Goal: Transaction & Acquisition: Purchase product/service

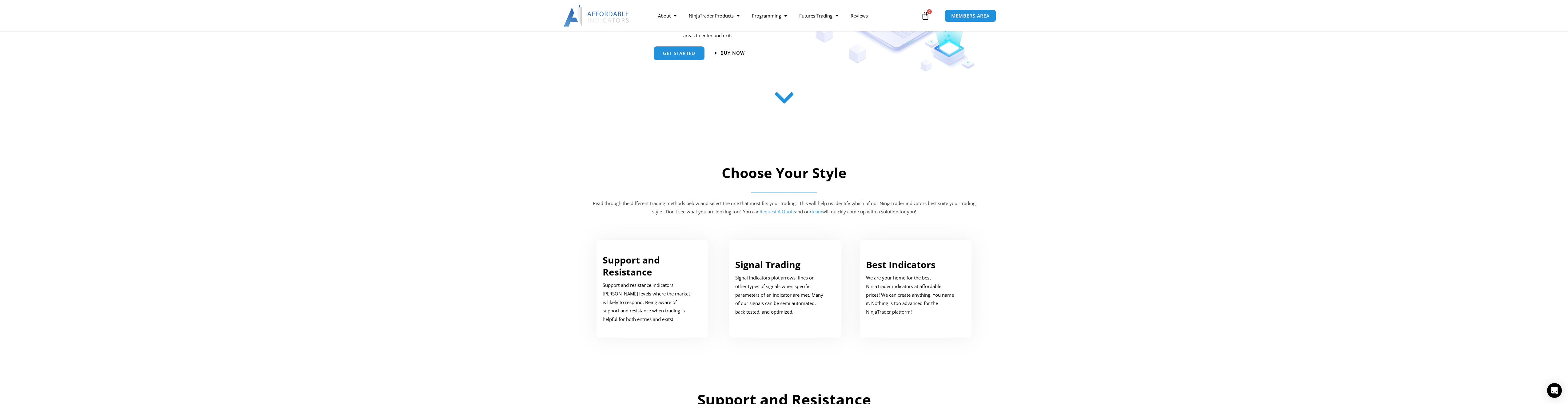
scroll to position [154, 0]
click at [636, 266] on link "Support and Resistance" at bounding box center [631, 263] width 57 height 24
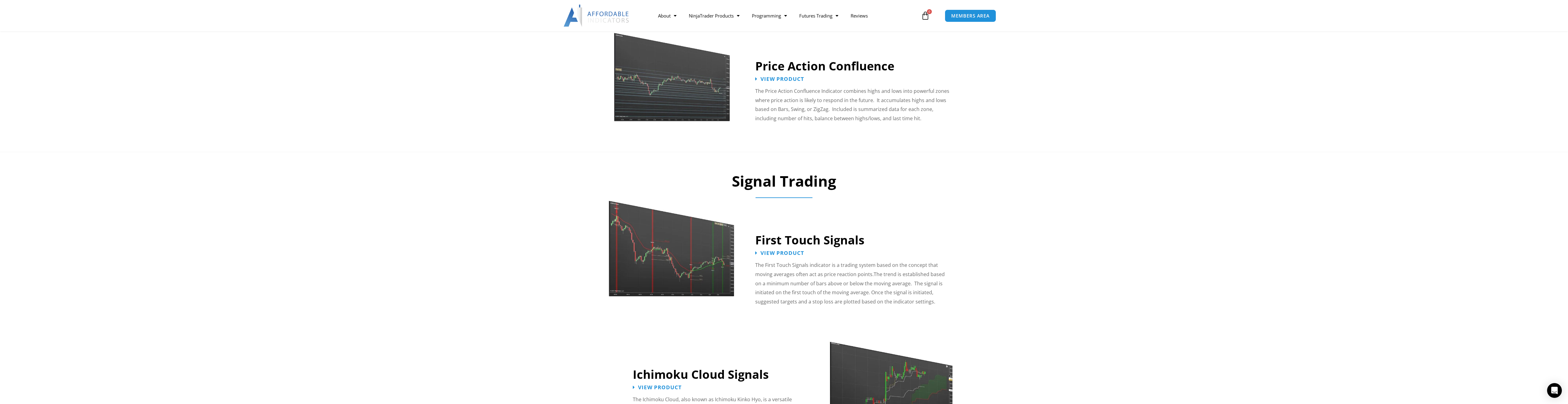
scroll to position [802, 0]
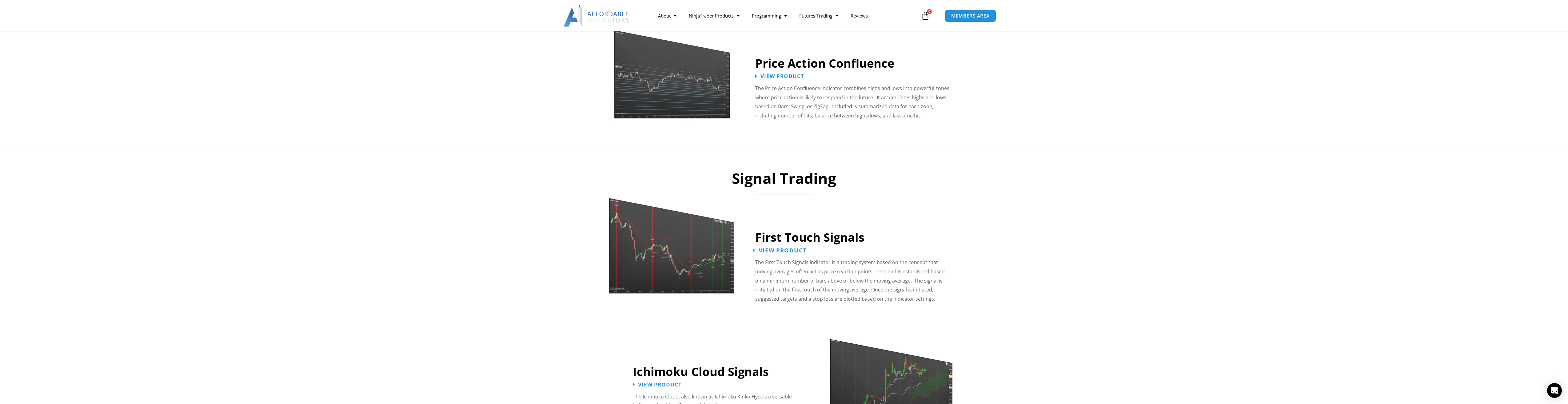
click at [786, 248] on span "View Product" at bounding box center [782, 251] width 48 height 6
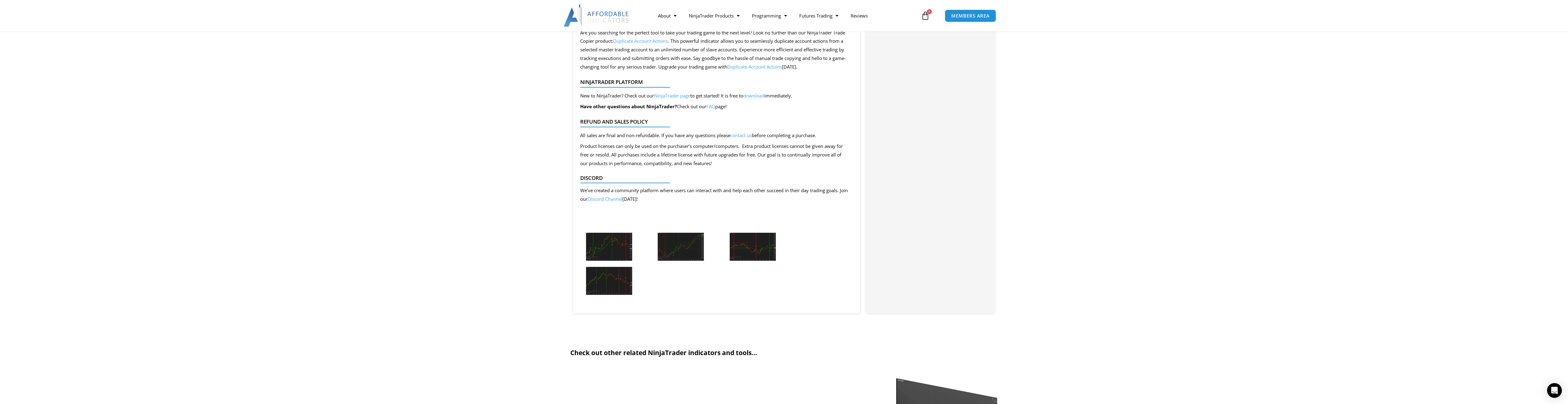
scroll to position [554, 0]
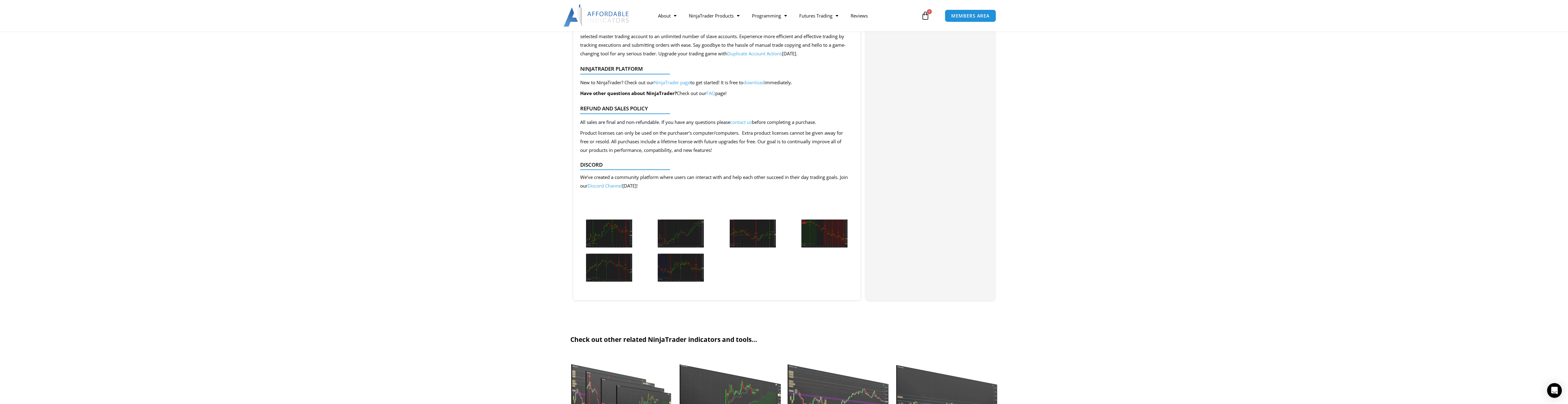
click at [681, 276] on img at bounding box center [681, 268] width 46 height 28
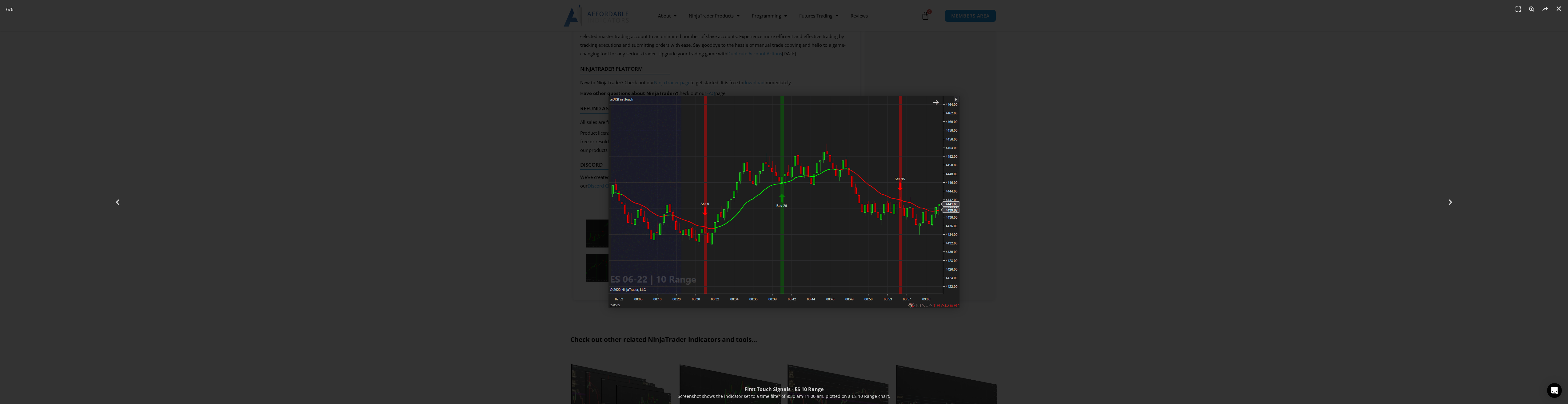
click at [555, 277] on div "6 / 6" at bounding box center [783, 201] width 1525 height 361
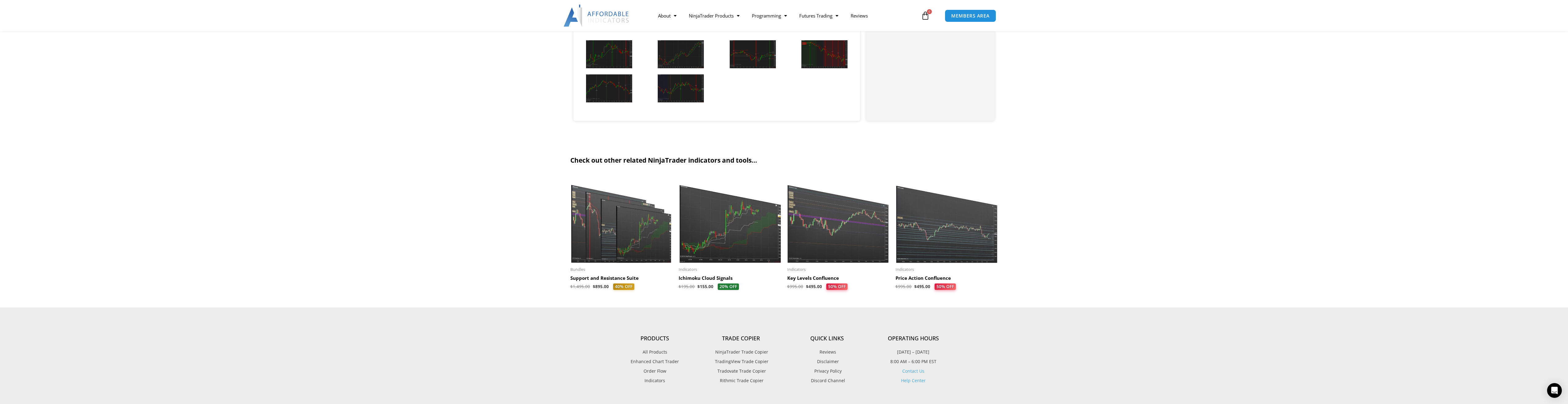
scroll to position [738, 0]
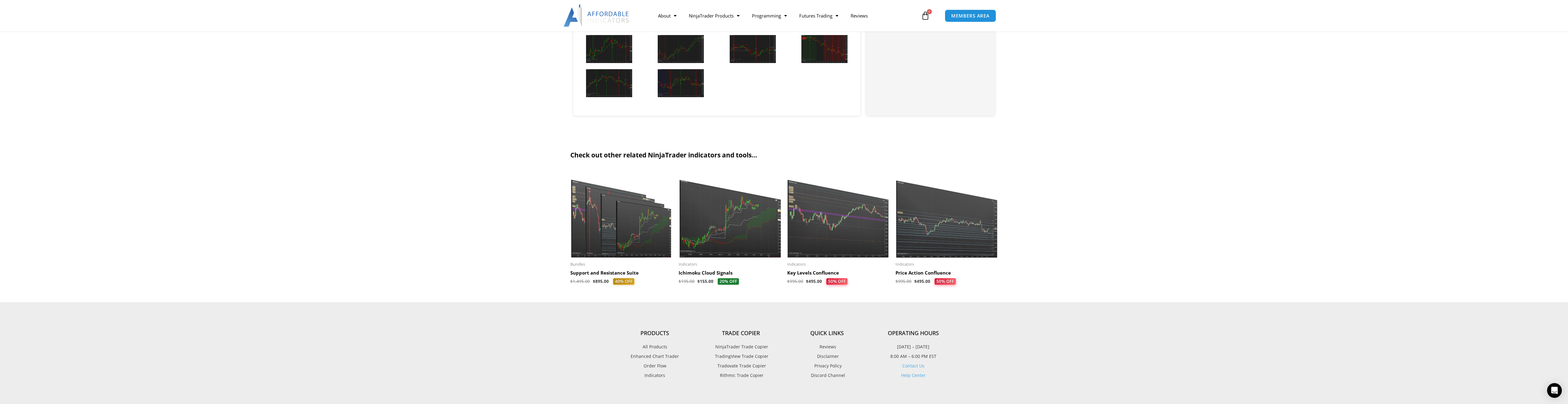
click at [820, 240] on img at bounding box center [838, 214] width 102 height 88
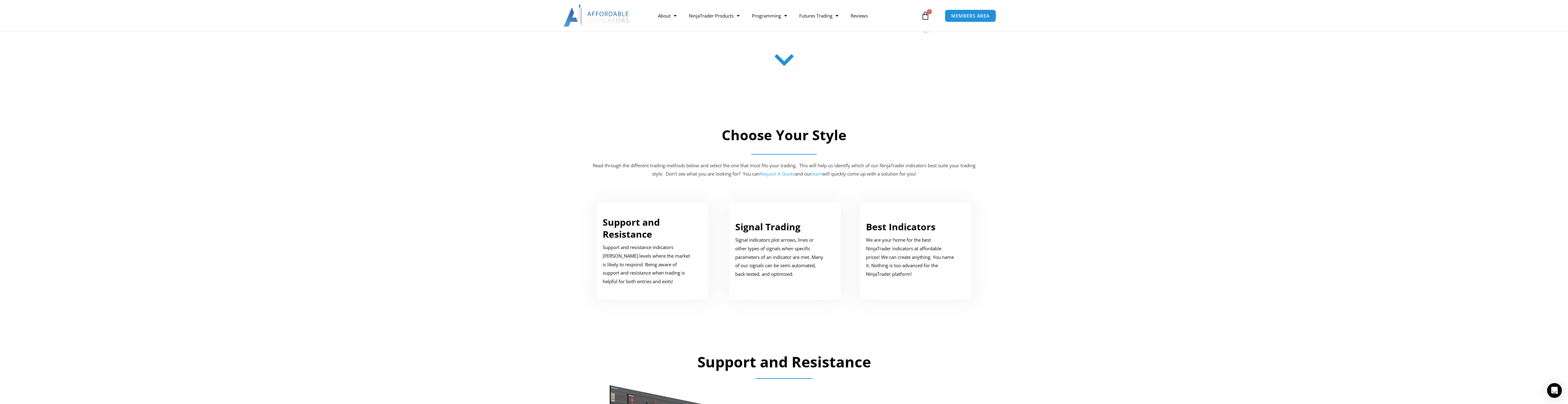
scroll to position [154, 0]
